Goal: Task Accomplishment & Management: Manage account settings

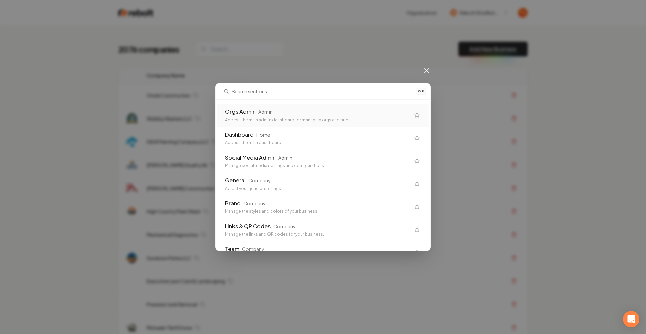
click at [334, 104] on div "Orgs Admin Admin Access the main admin dashboard for managing orgs and sites" at bounding box center [323, 115] width 212 height 23
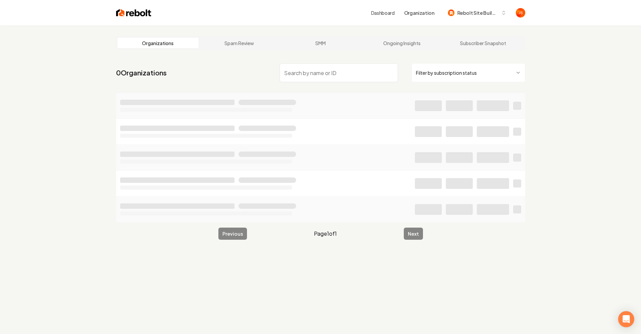
click at [382, 68] on input "search" at bounding box center [339, 72] width 118 height 19
click at [466, 74] on html "Dashboard Organization Rebolt Site Builder Organizations Spam Review SMM Ongoin…" at bounding box center [320, 167] width 641 height 334
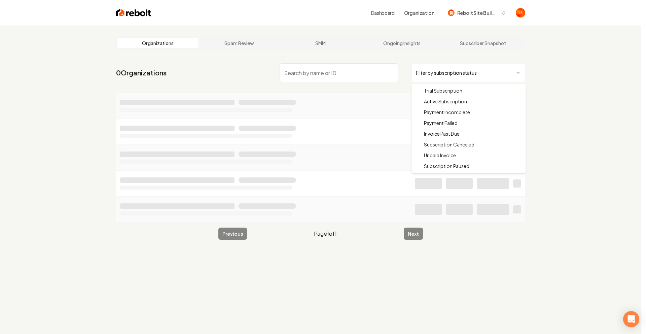
drag, startPoint x: 446, startPoint y: 105, endPoint x: 354, endPoint y: 72, distance: 98.1
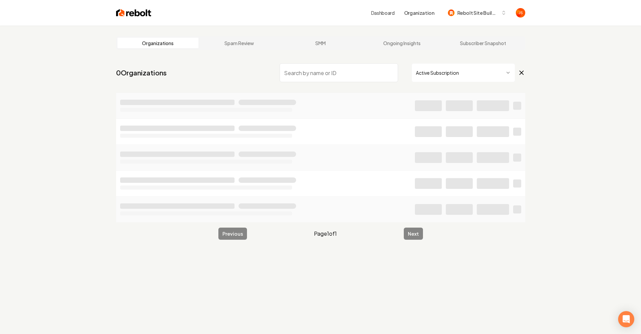
click at [340, 69] on input "search" at bounding box center [339, 72] width 118 height 19
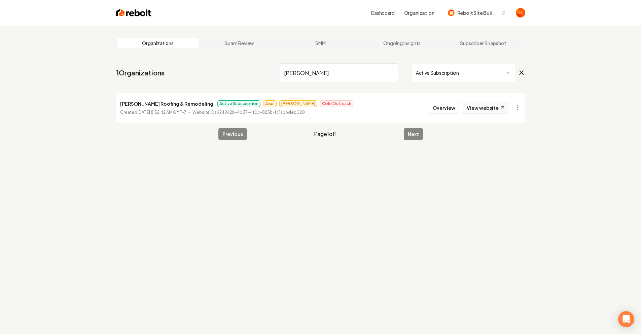
type input "[PERSON_NAME]"
click at [491, 106] on link "View website" at bounding box center [486, 107] width 46 height 11
click at [445, 105] on button "Overview" at bounding box center [444, 108] width 30 height 12
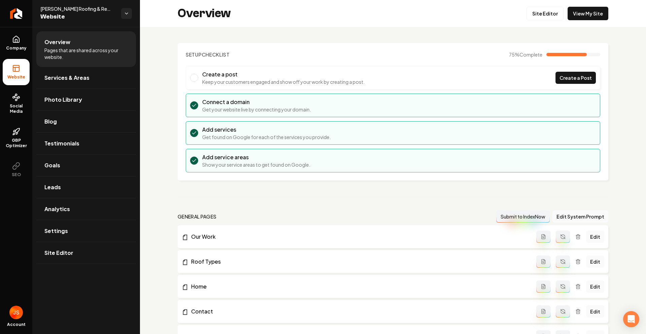
click at [539, 6] on div "Overview Site Editor View My Site" at bounding box center [393, 13] width 506 height 27
click at [540, 11] on link "Site Editor" at bounding box center [545, 13] width 37 height 13
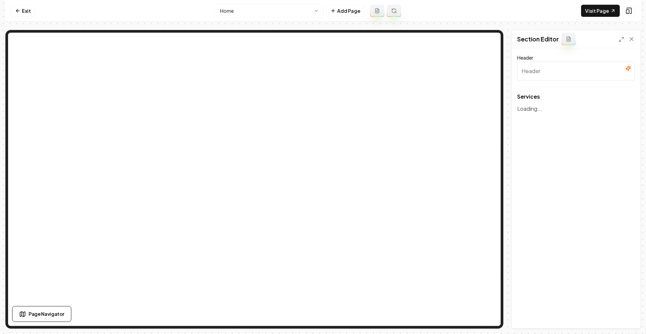
type input "Comprehensive Roofing & Remodeling Services"
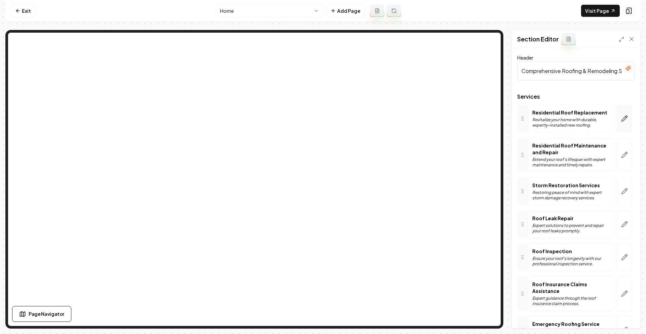
click at [617, 116] on button "button" at bounding box center [624, 119] width 15 height 28
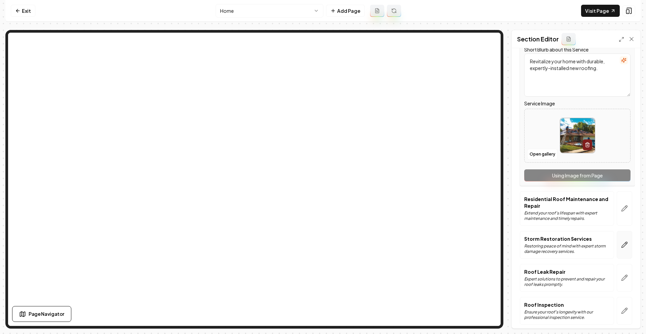
scroll to position [146, 0]
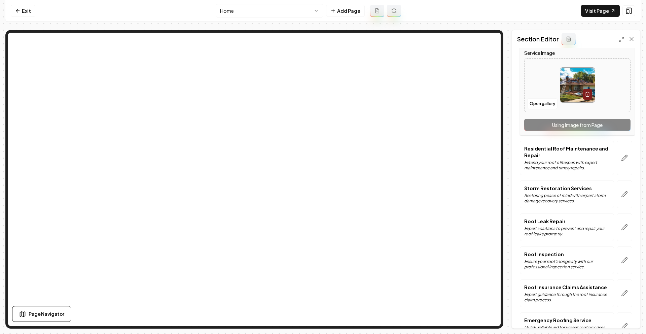
click at [614, 291] on div at bounding box center [624, 293] width 21 height 28
click at [618, 287] on button "button" at bounding box center [624, 293] width 15 height 28
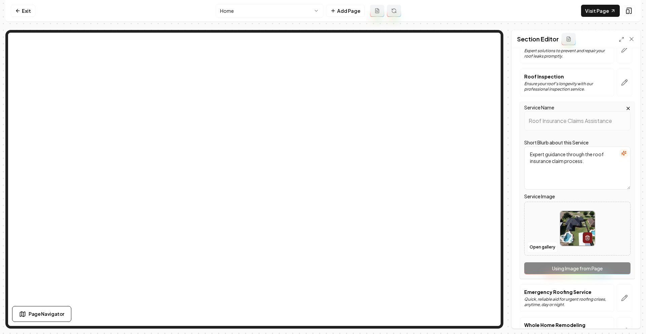
scroll to position [213, 0]
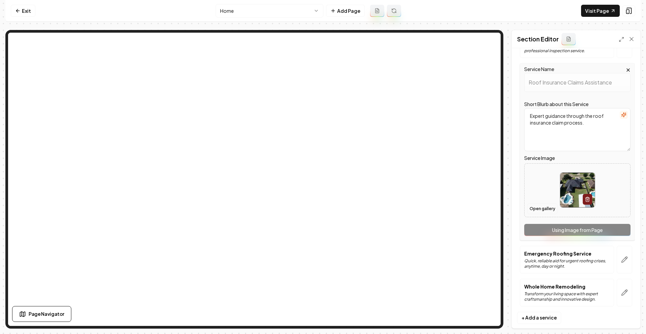
click at [545, 210] on button "Open gallery" at bounding box center [542, 208] width 30 height 11
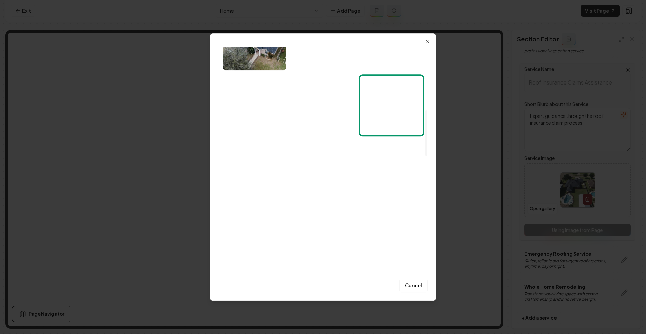
scroll to position [317, 0]
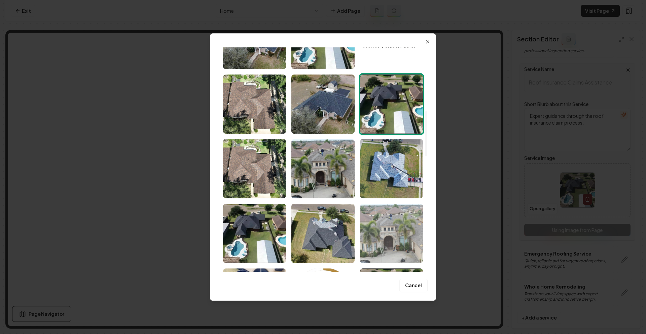
click at [408, 232] on img "Select image image_689f3f7f5c7cd75eb89eb38d.webp" at bounding box center [391, 233] width 63 height 59
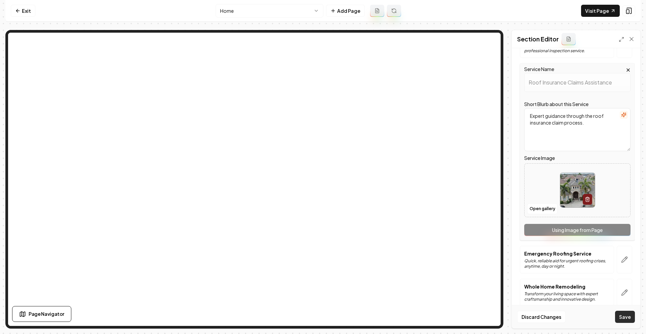
click at [624, 316] on button "Save" at bounding box center [625, 317] width 20 height 12
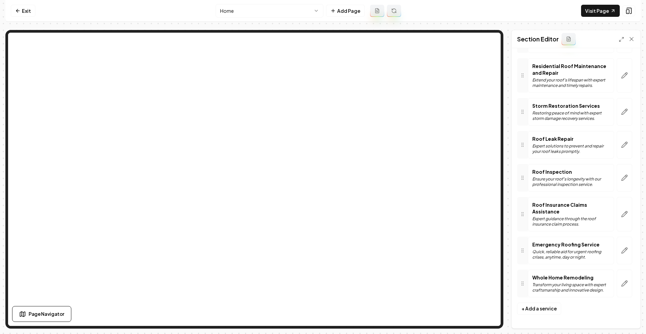
scroll to position [79, 0]
click at [594, 12] on link "Visit Page" at bounding box center [600, 11] width 39 height 12
click at [595, 9] on link "Visit Page" at bounding box center [600, 11] width 39 height 12
click at [20, 8] on icon at bounding box center [17, 10] width 5 height 5
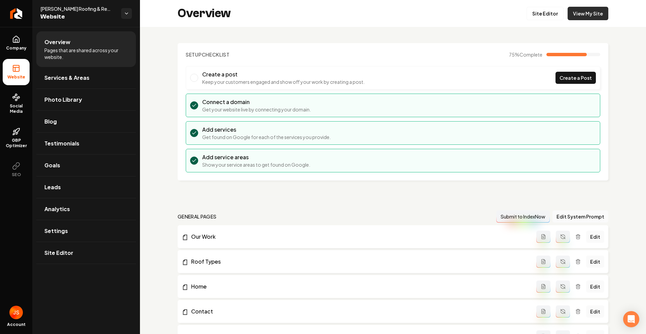
click at [568, 14] on link "View My Site" at bounding box center [588, 13] width 41 height 13
click at [9, 102] on link "Social Media" at bounding box center [16, 104] width 27 height 32
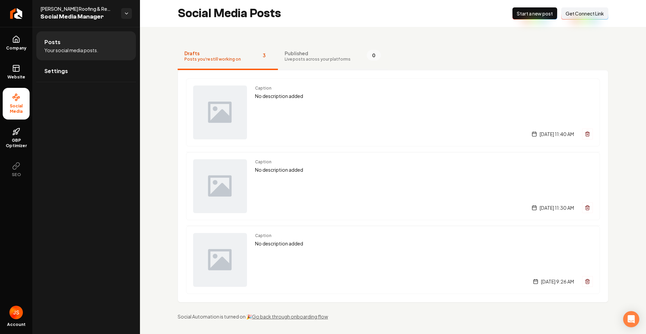
click at [294, 56] on span "Published" at bounding box center [318, 53] width 66 height 7
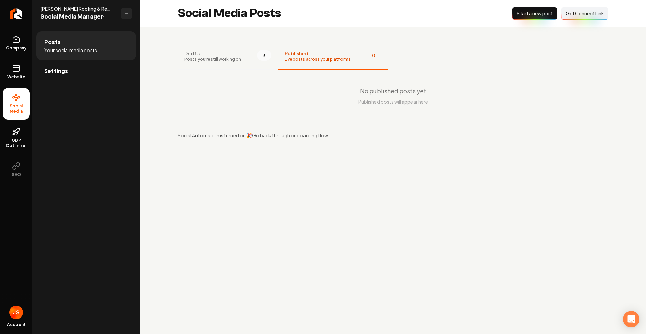
click at [245, 52] on button "Drafts Posts you're still working on 3" at bounding box center [228, 56] width 100 height 27
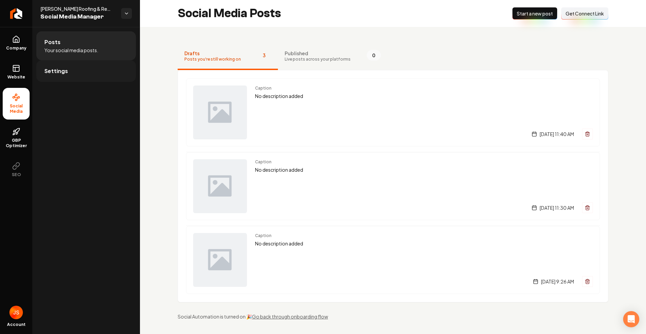
click at [62, 63] on link "Settings" at bounding box center [86, 71] width 100 height 22
